Goal: Information Seeking & Learning: Learn about a topic

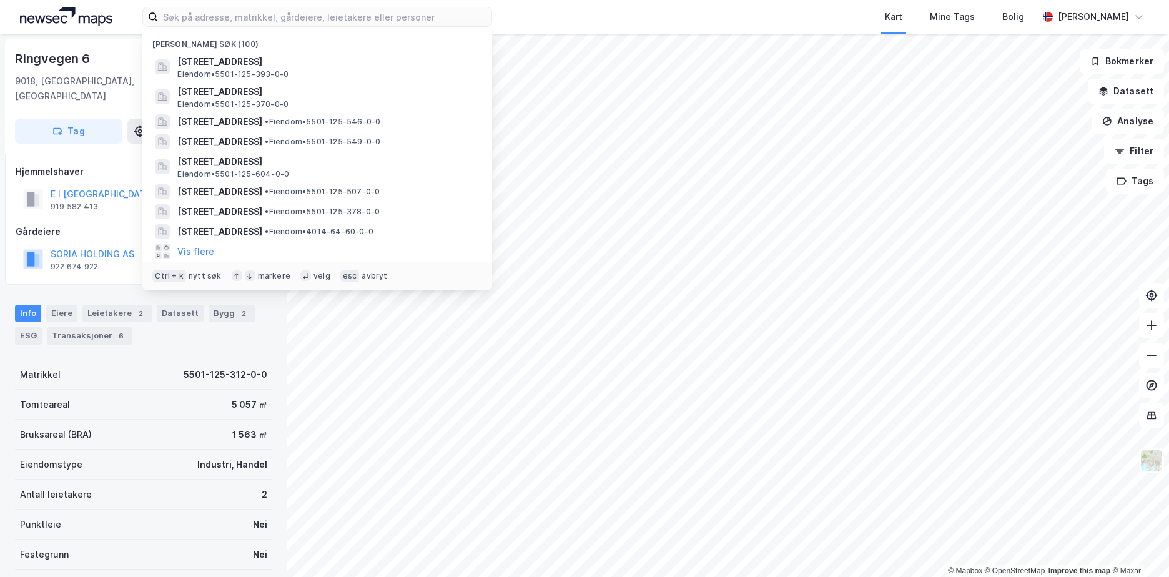
scroll to position [1, 0]
click at [196, 249] on button "Vis flere" at bounding box center [195, 251] width 37 height 15
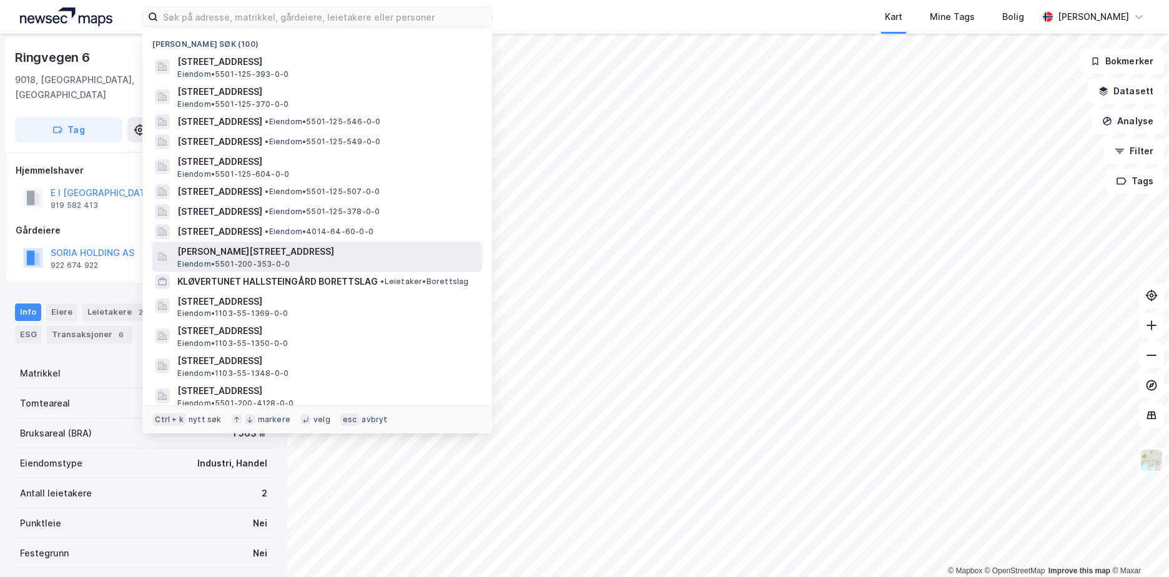
click at [229, 258] on span "[PERSON_NAME][STREET_ADDRESS]" at bounding box center [327, 251] width 300 height 15
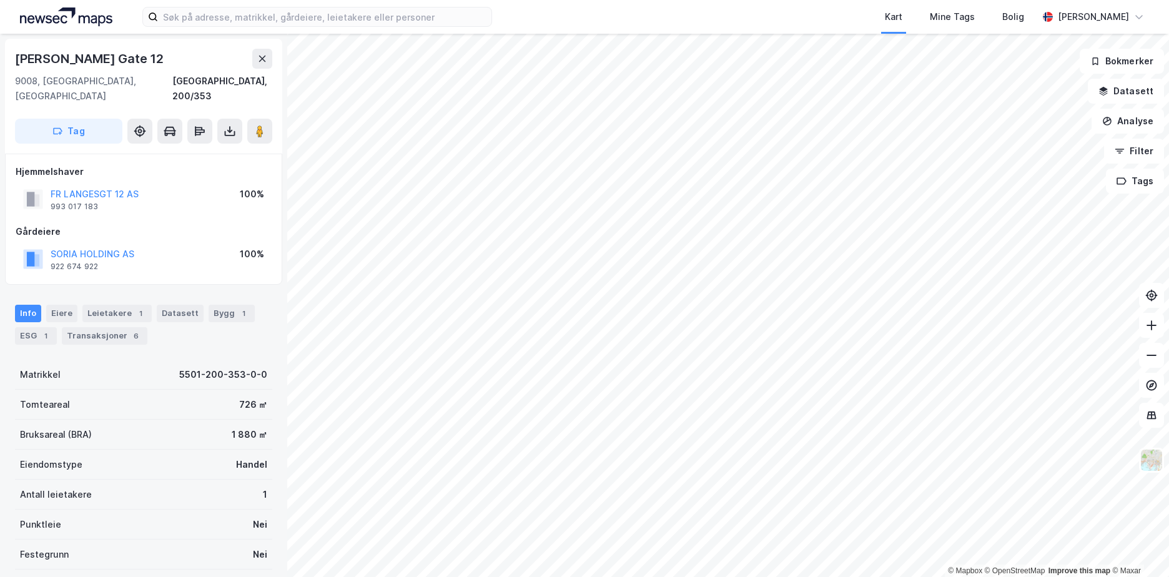
scroll to position [1, 0]
click at [214, 11] on input at bounding box center [325, 16] width 334 height 19
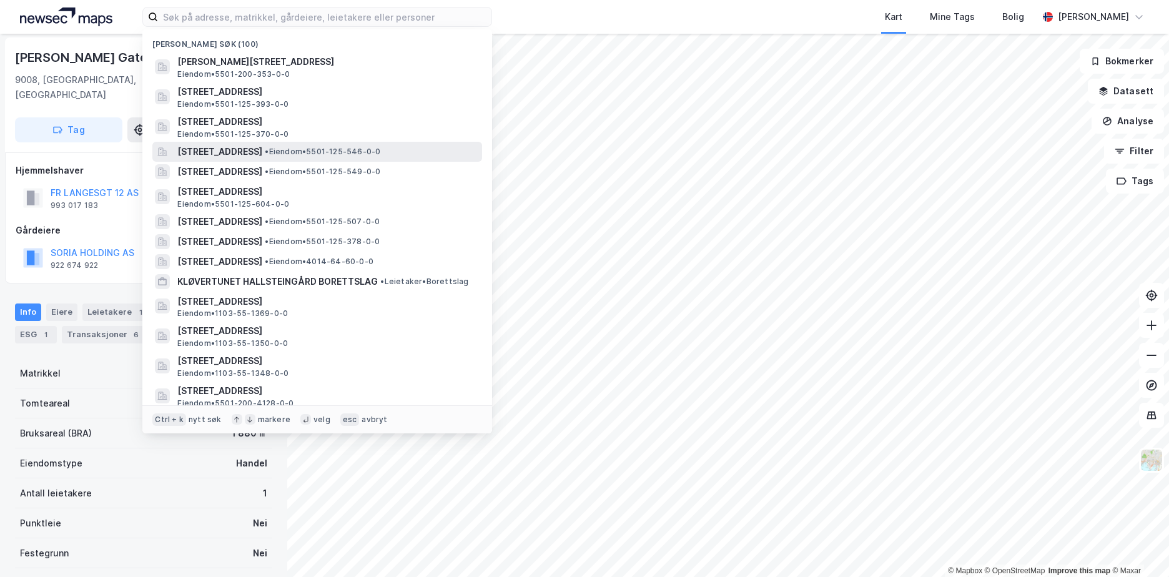
click at [249, 146] on span "[STREET_ADDRESS]" at bounding box center [219, 151] width 85 height 15
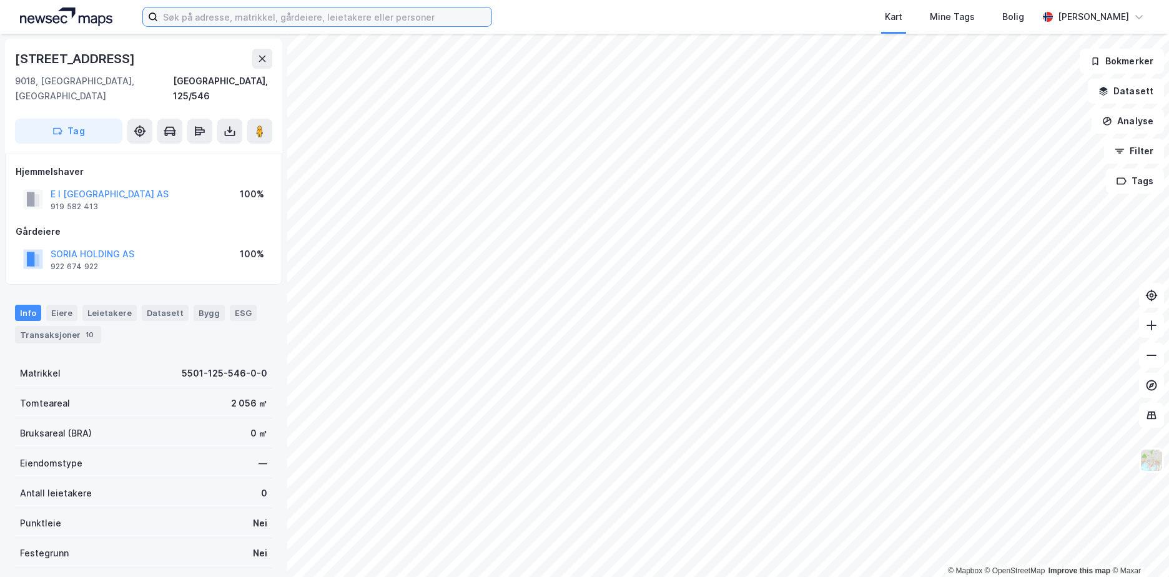
click at [191, 19] on input at bounding box center [325, 16] width 334 height 19
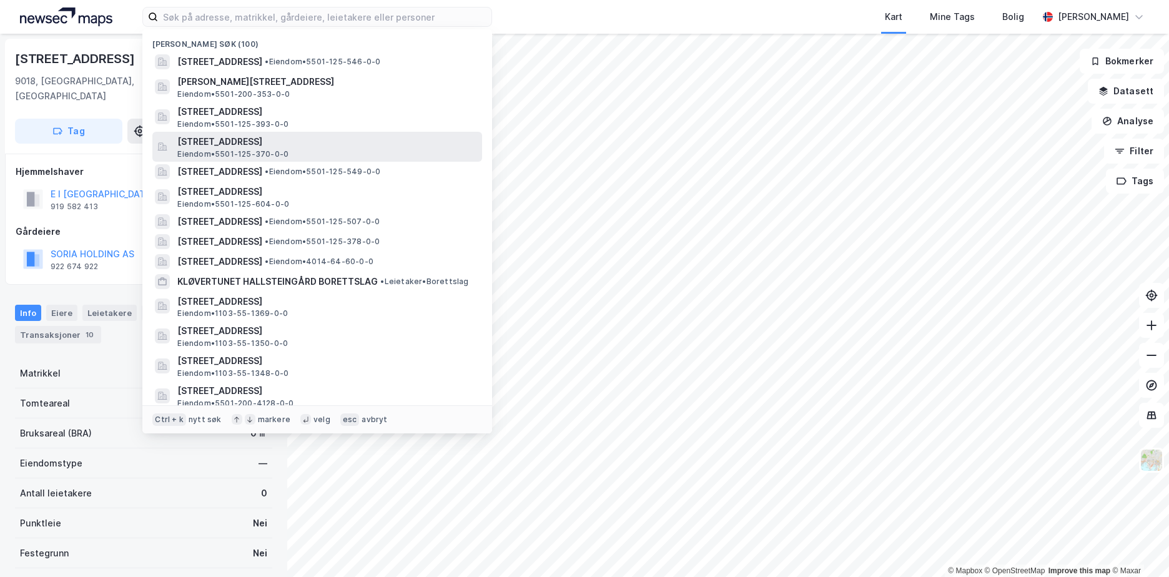
click at [323, 154] on div "[STREET_ADDRESS] • 5501-125-370-0-0" at bounding box center [328, 146] width 302 height 25
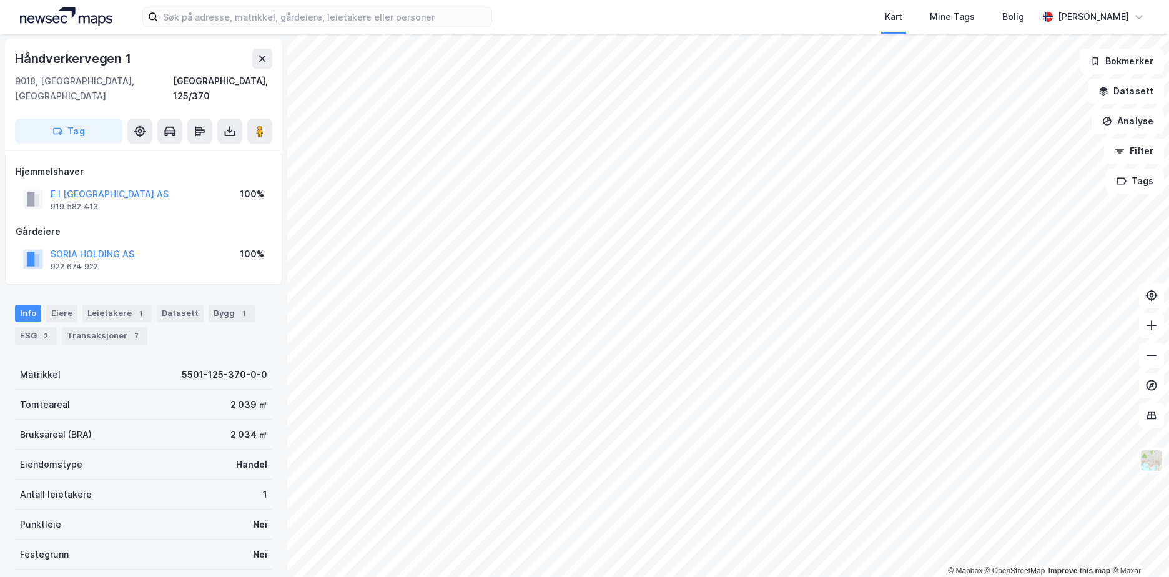
scroll to position [1, 0]
click at [204, 16] on input at bounding box center [325, 16] width 334 height 19
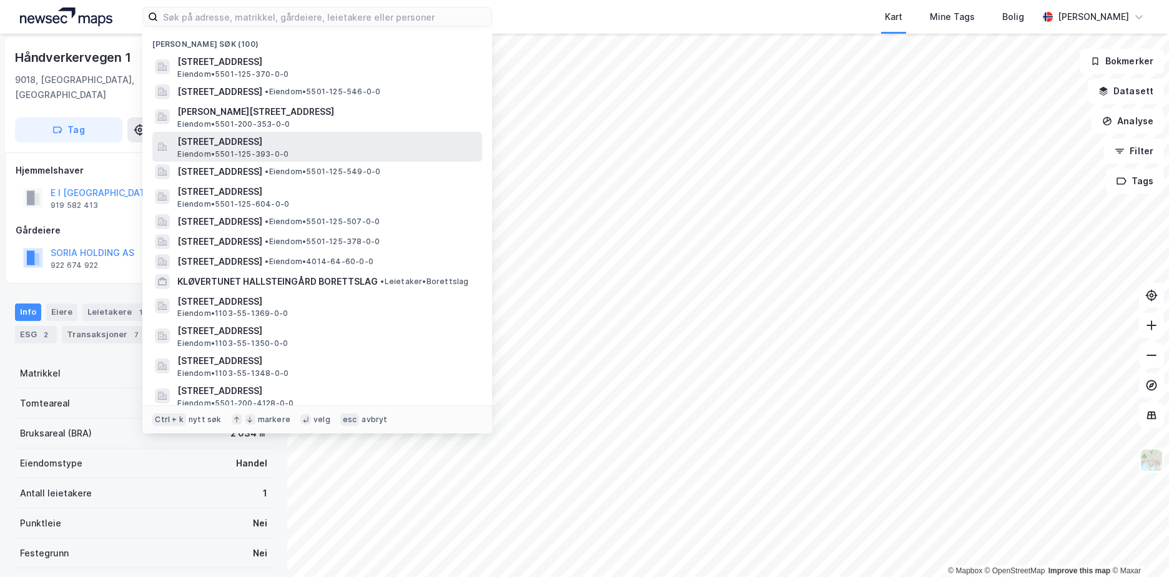
click at [274, 139] on span "[STREET_ADDRESS]" at bounding box center [327, 141] width 300 height 15
